Goal: Task Accomplishment & Management: Use online tool/utility

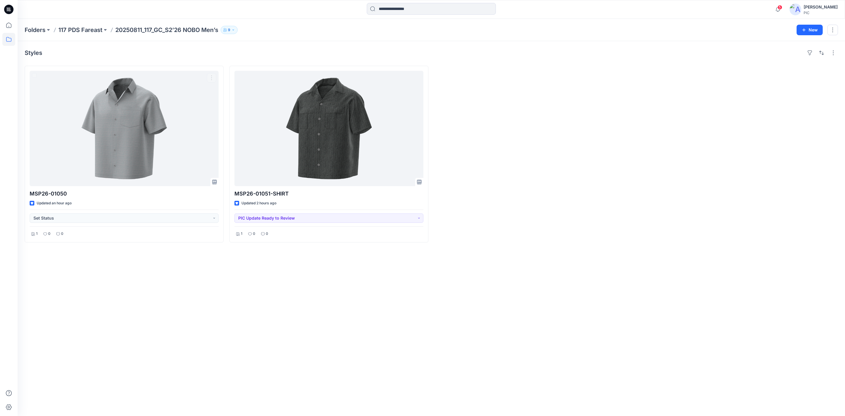
click at [268, 349] on div "Styles MSP26-01050 Updated an hour ago Set Status 1 0 0 MSP26-01051-SHIRT Updat…" at bounding box center [431, 228] width 827 height 374
click at [531, 238] on div at bounding box center [533, 154] width 199 height 177
click at [668, 257] on div "Styles MSP26-01050 Updated an hour ago Set Status 1 0 0 MSP26-01051-SHIRT Updat…" at bounding box center [431, 228] width 827 height 374
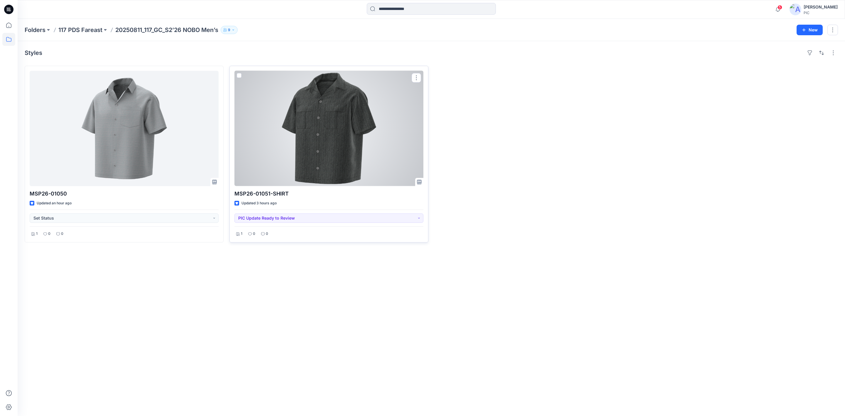
click at [345, 133] on div at bounding box center [328, 128] width 189 height 115
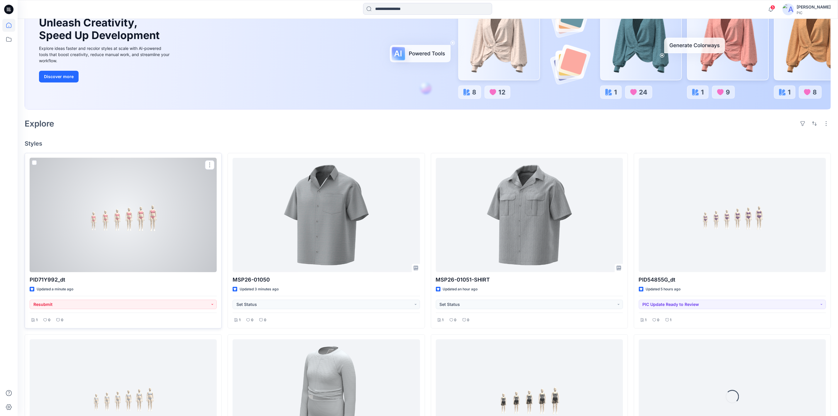
scroll to position [88, 0]
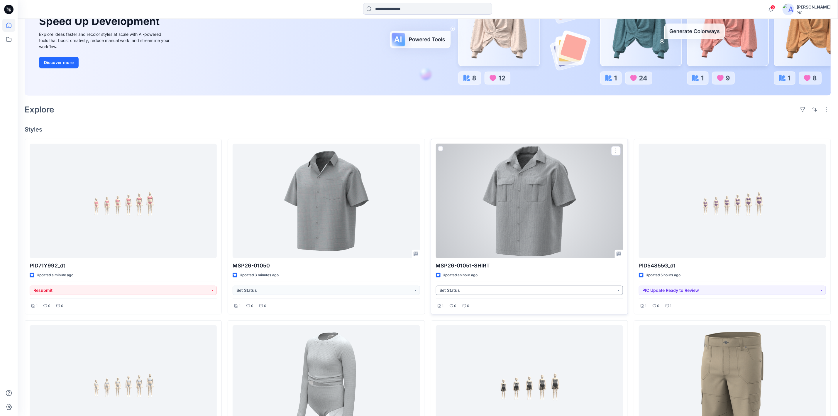
click at [496, 291] on button "Set Status" at bounding box center [529, 289] width 187 height 9
click at [456, 356] on p "PIC Update Ready to Review" at bounding box center [464, 356] width 33 height 8
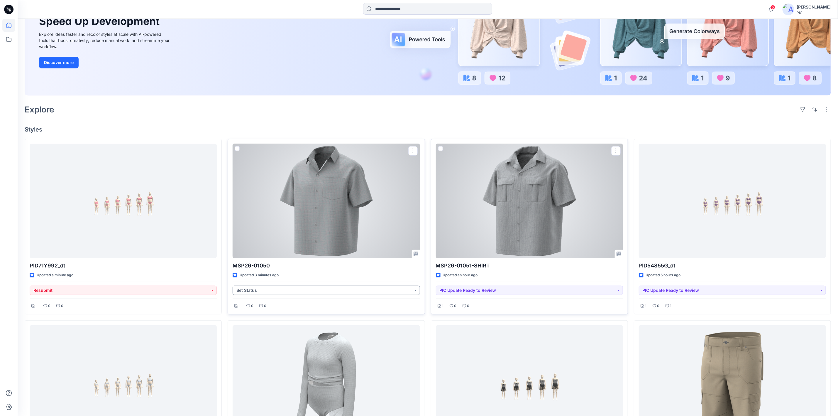
click at [334, 291] on button "Set Status" at bounding box center [326, 289] width 187 height 9
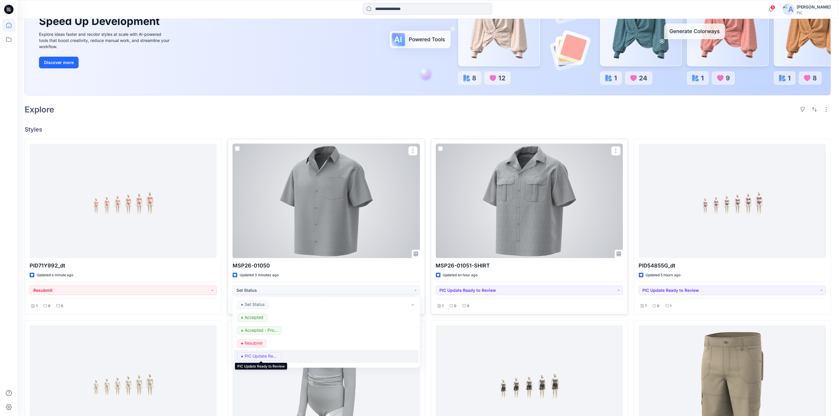
click at [266, 357] on p "PIC Update Ready to Review" at bounding box center [261, 356] width 33 height 8
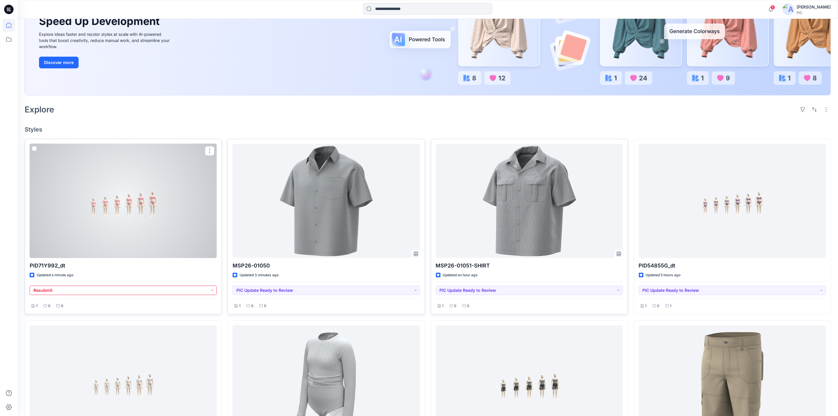
click at [90, 289] on button "Resubmit" at bounding box center [123, 289] width 187 height 9
click at [66, 355] on p "PIC Update Ready to Review" at bounding box center [58, 356] width 33 height 8
